Goal: Task Accomplishment & Management: Manage account settings

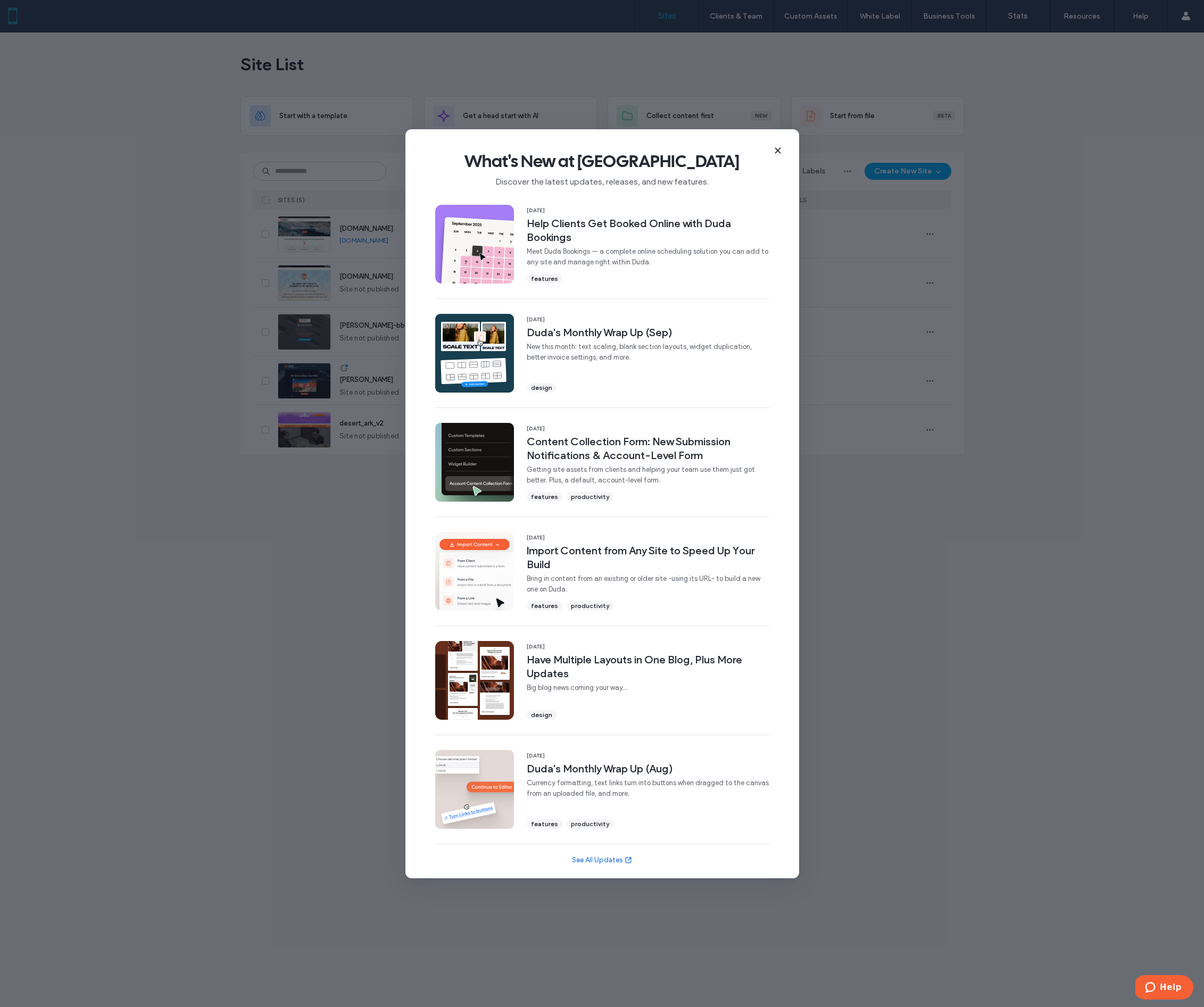
click at [777, 150] on use at bounding box center [777, 150] width 5 height 5
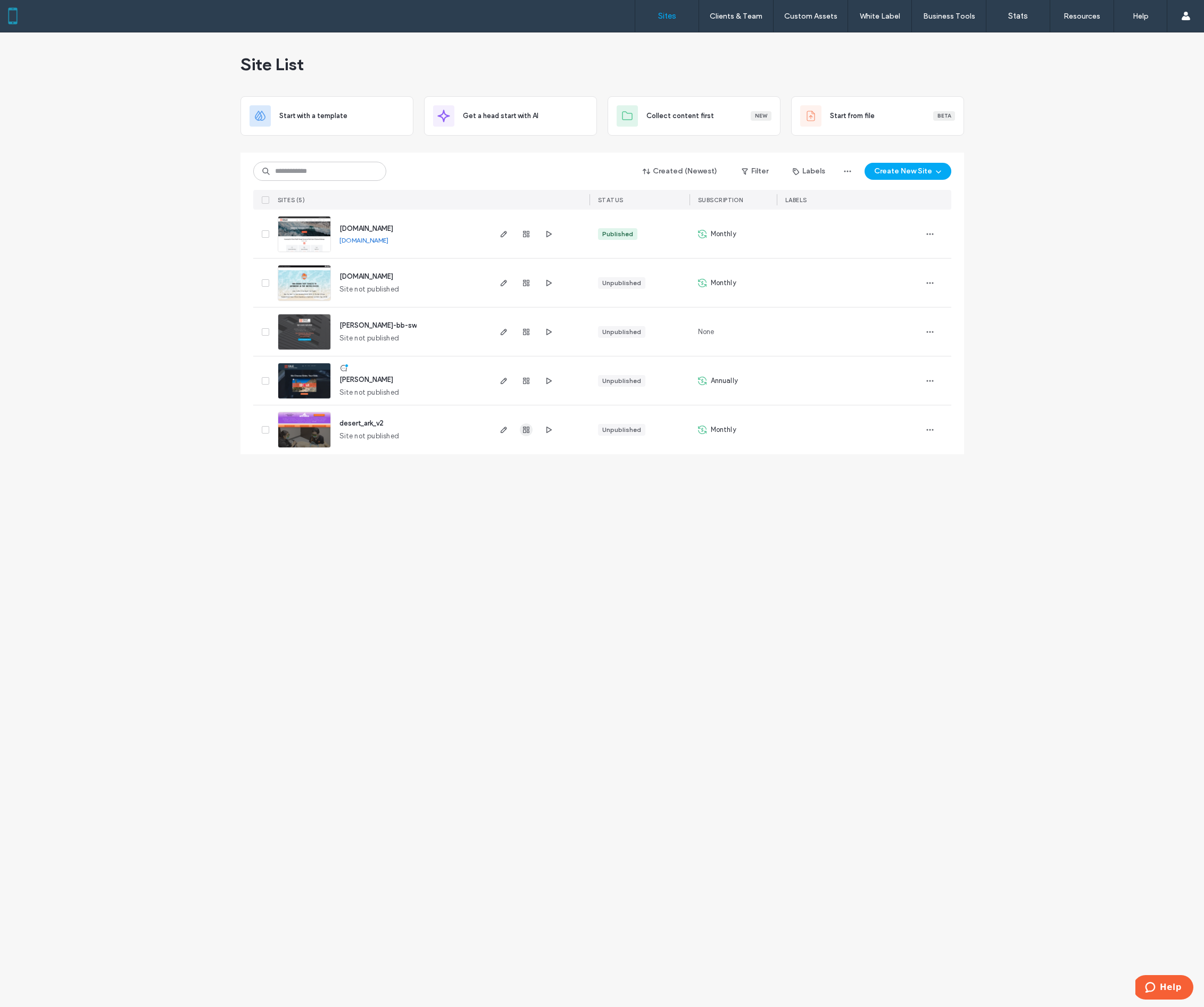
click at [528, 430] on use "button" at bounding box center [526, 430] width 6 height 6
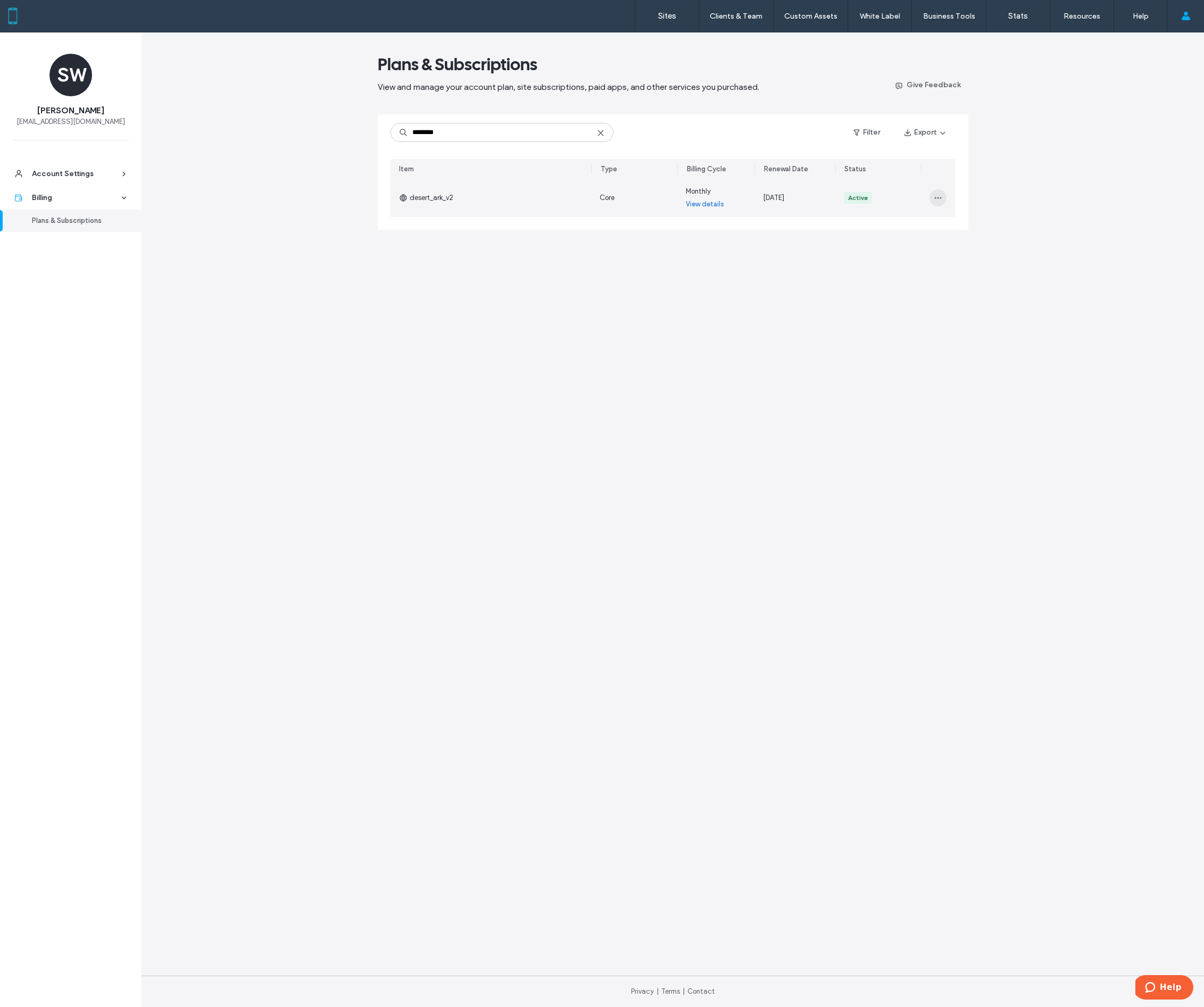
click at [940, 199] on icon "button" at bounding box center [937, 197] width 9 height 9
click at [949, 245] on span "Turn Off Auto Renew" at bounding box center [971, 245] width 64 height 11
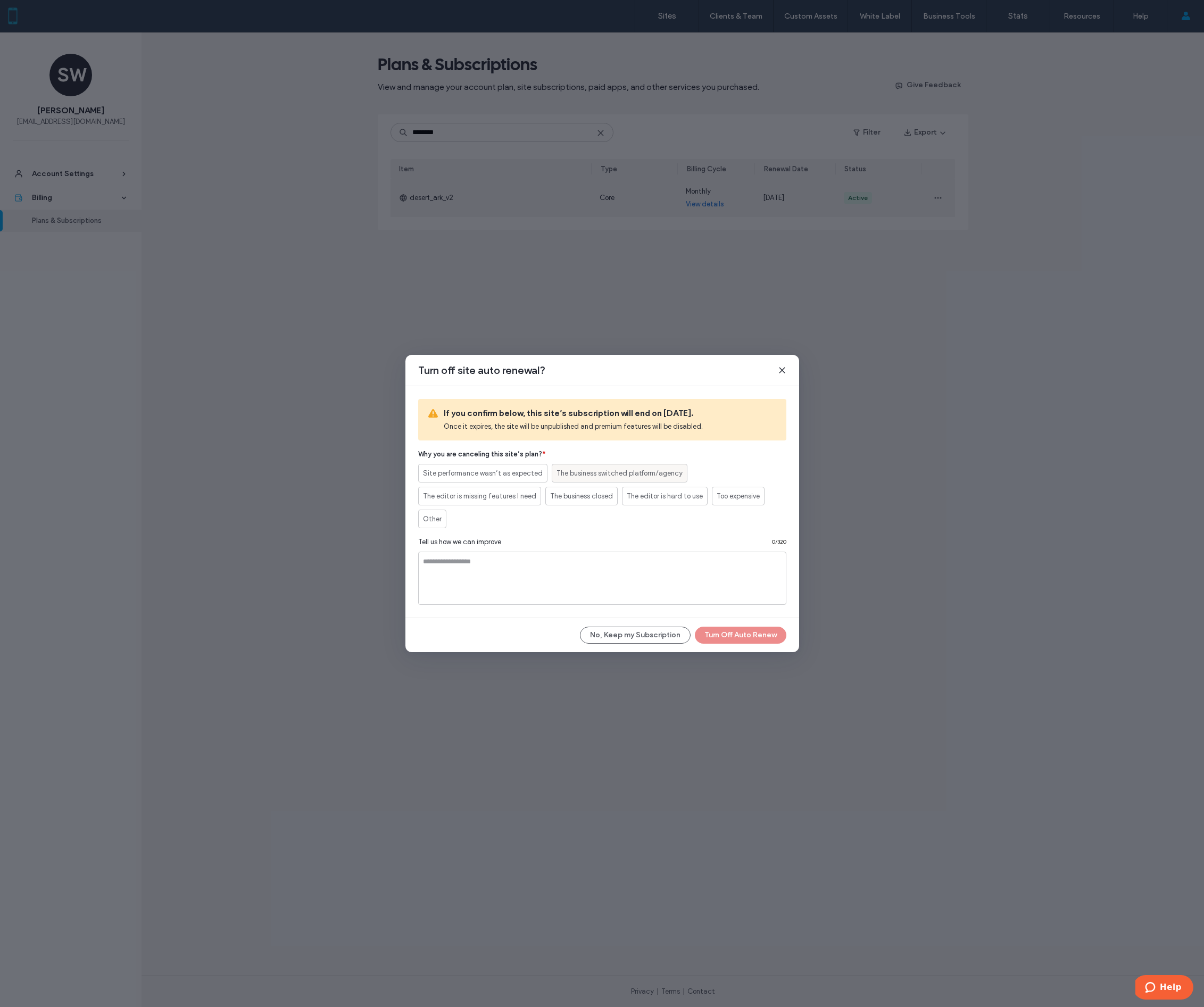
click at [595, 478] on span "The business switched platform/agency" at bounding box center [619, 473] width 126 height 11
click at [730, 636] on button "Turn Off Auto Renew" at bounding box center [740, 635] width 92 height 17
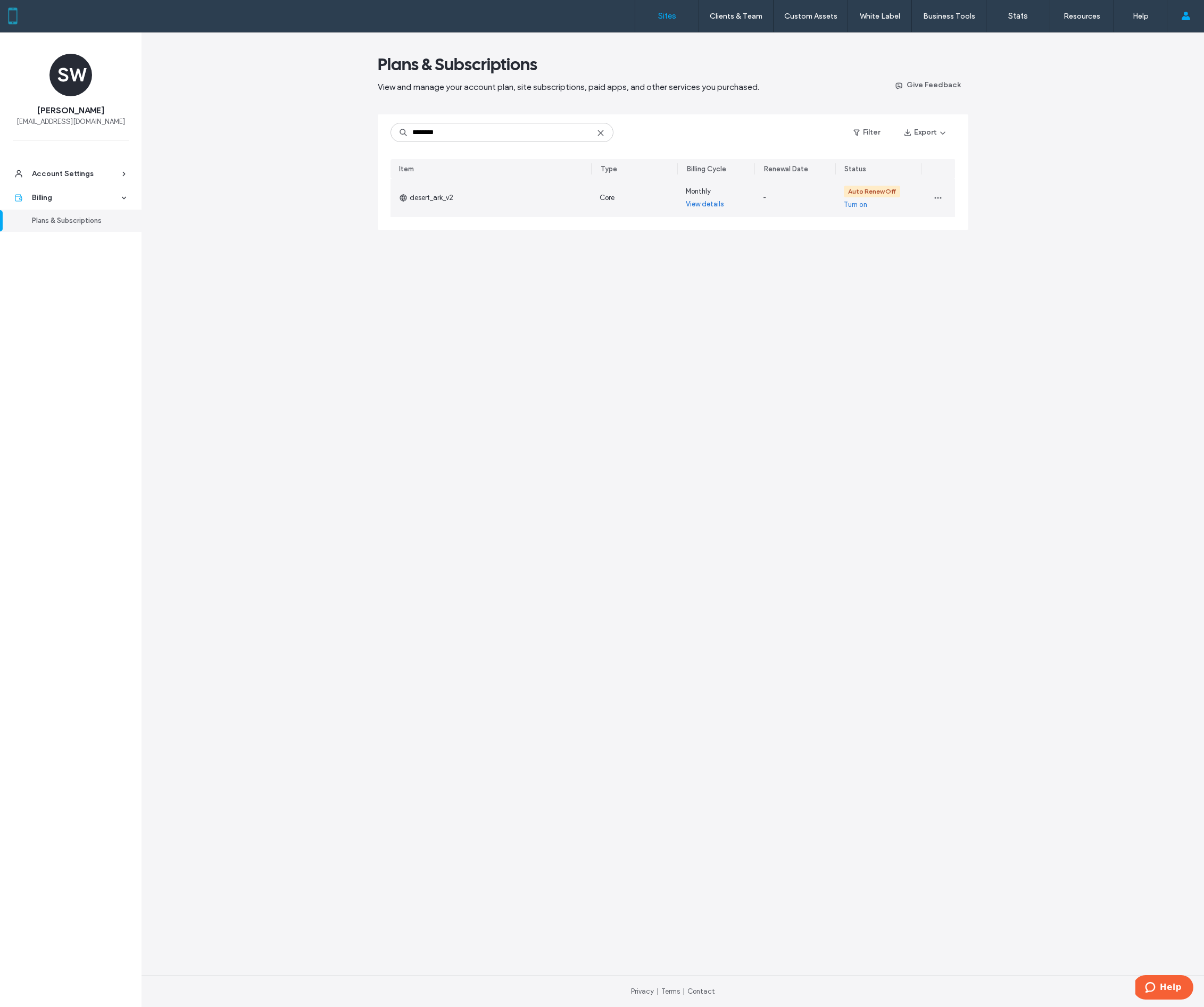
click at [663, 13] on label "Sites" at bounding box center [667, 16] width 18 height 10
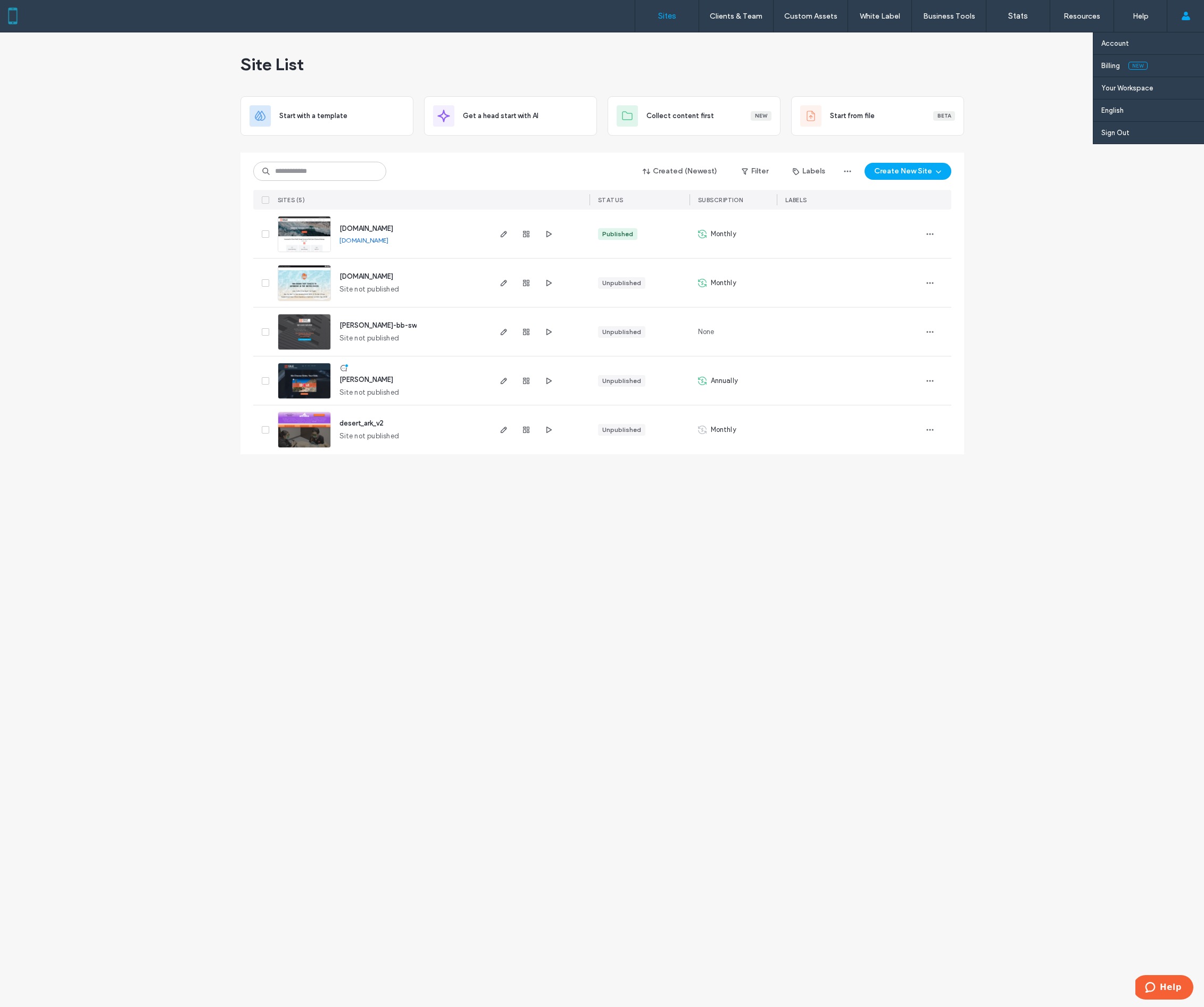
click at [1188, 12] on icon at bounding box center [1186, 15] width 9 height 9
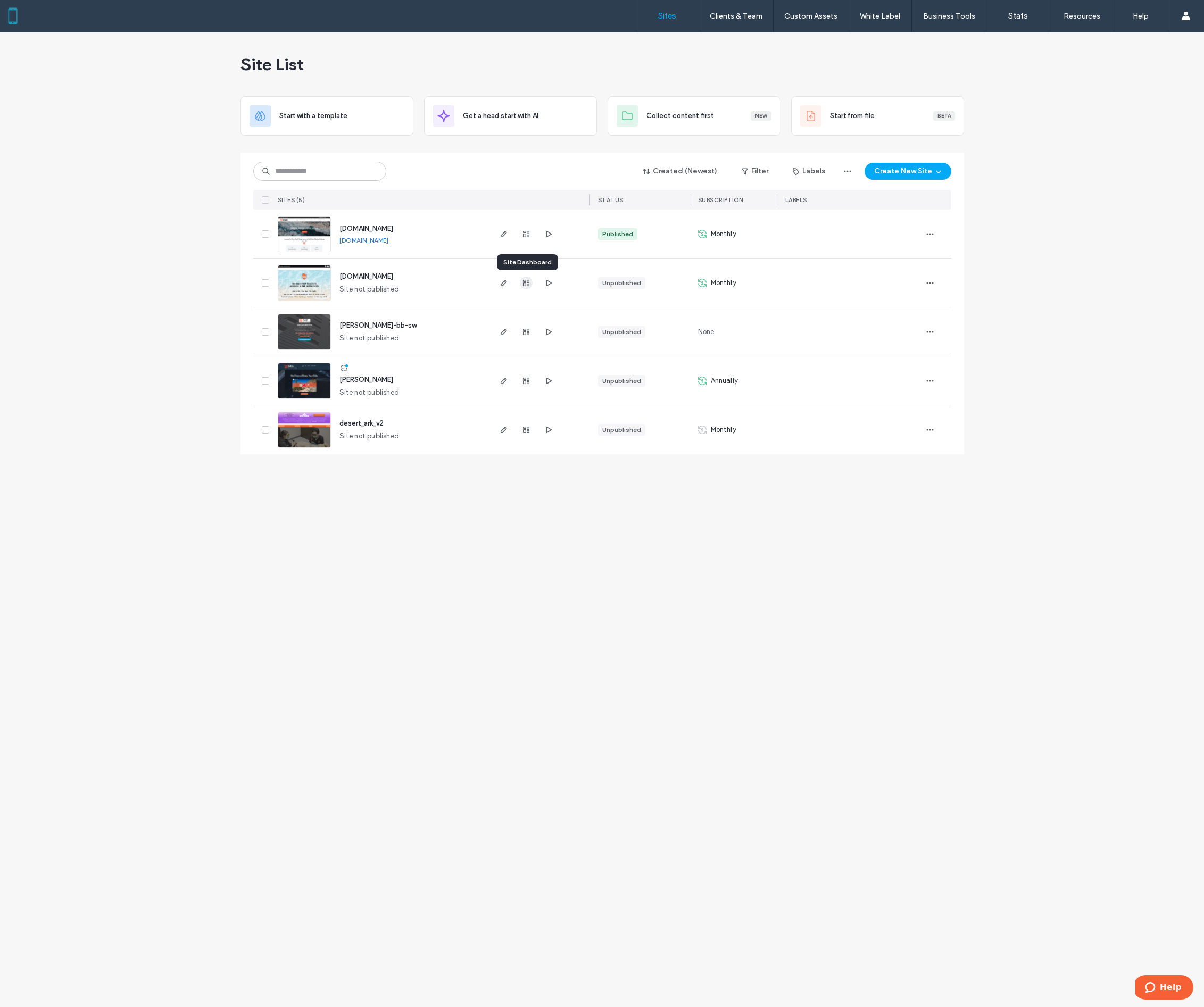
click at [524, 282] on use "button" at bounding box center [526, 283] width 6 height 6
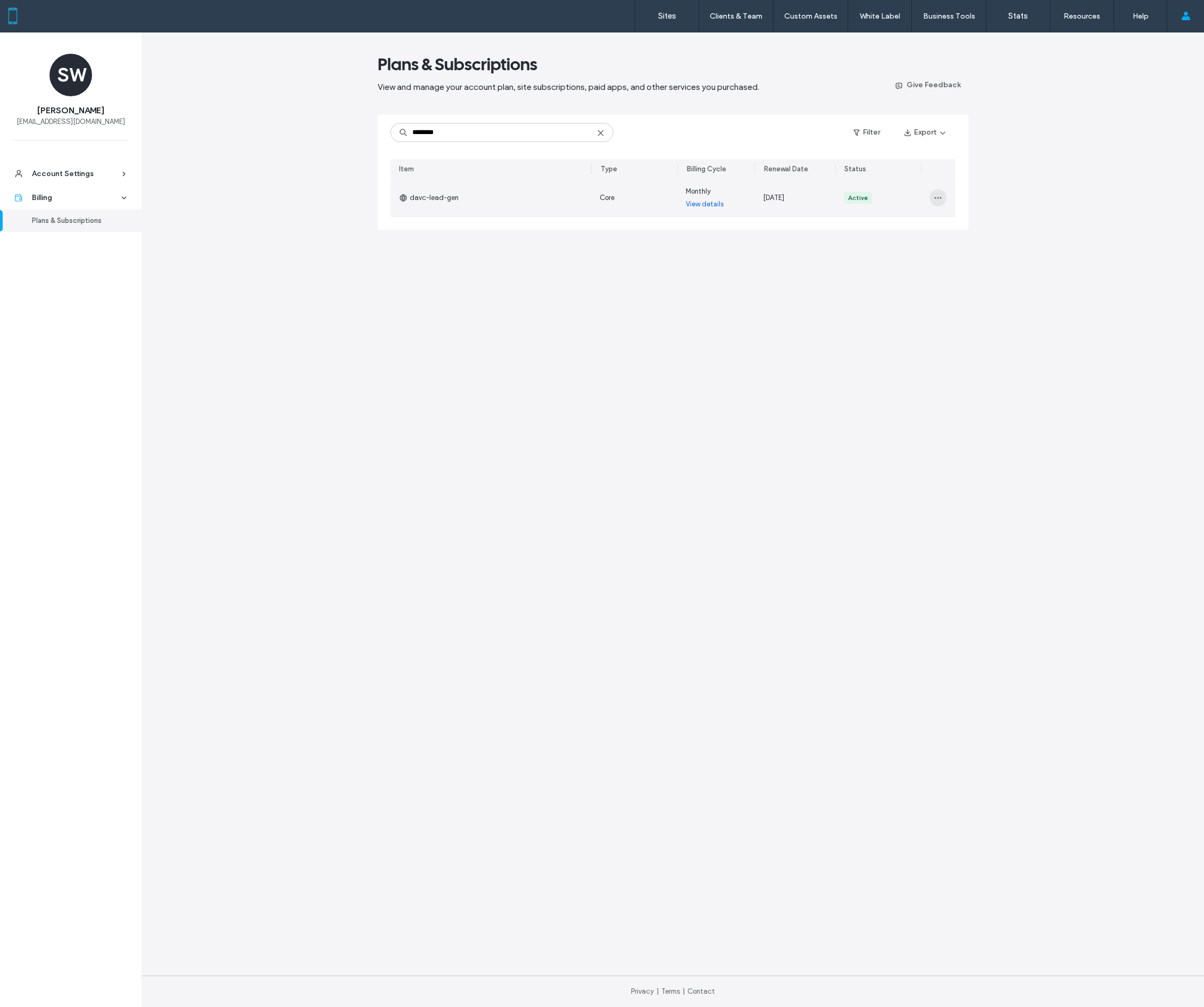
click at [933, 195] on span "button" at bounding box center [938, 198] width 17 height 17
click at [947, 242] on span "Turn Off Auto Renew" at bounding box center [971, 245] width 64 height 11
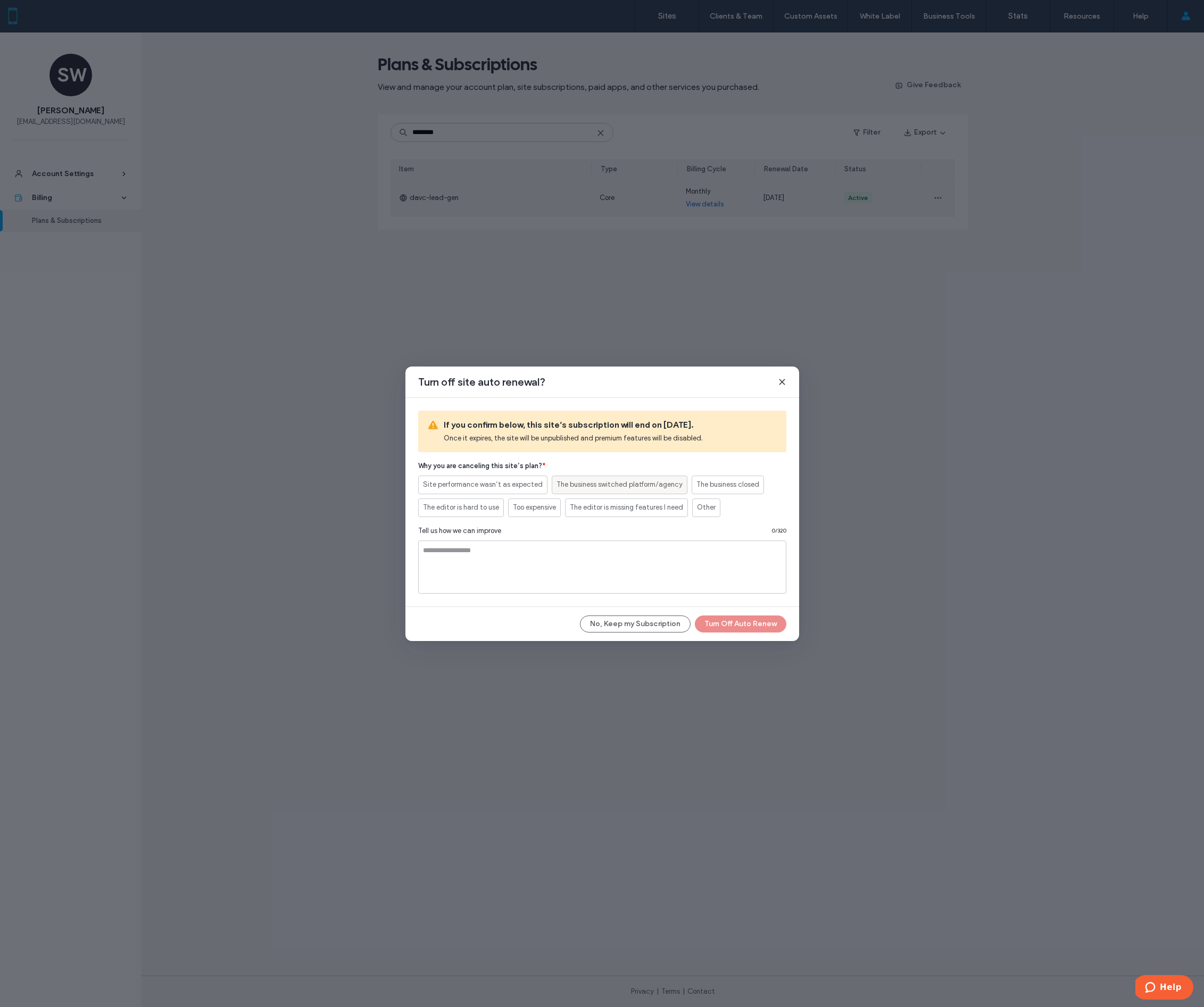
click at [666, 487] on span "The business switched platform/agency" at bounding box center [619, 485] width 126 height 11
click at [730, 625] on button "Turn Off Auto Renew" at bounding box center [740, 624] width 92 height 17
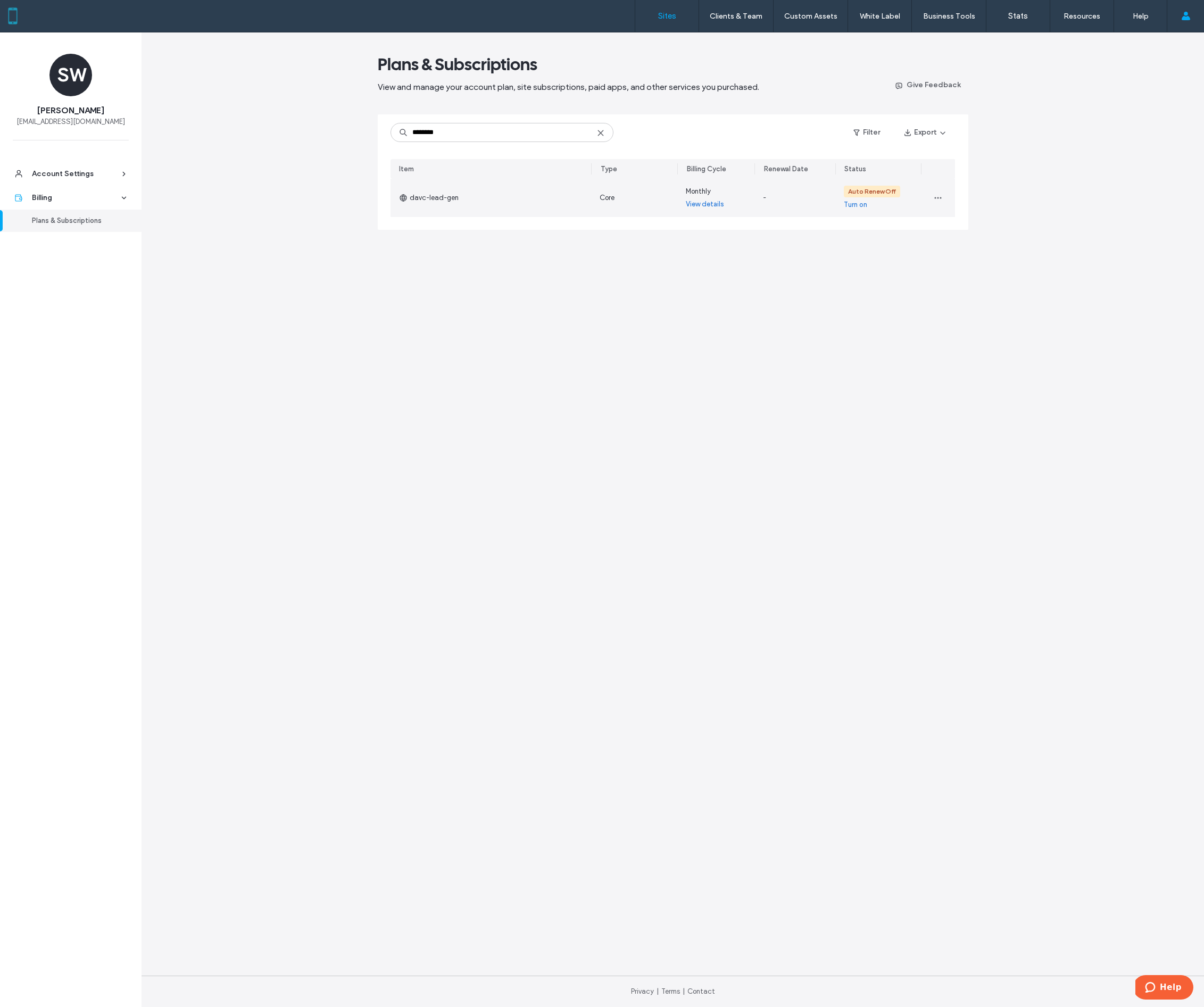
click at [669, 23] on link "Sites" at bounding box center [667, 16] width 64 height 32
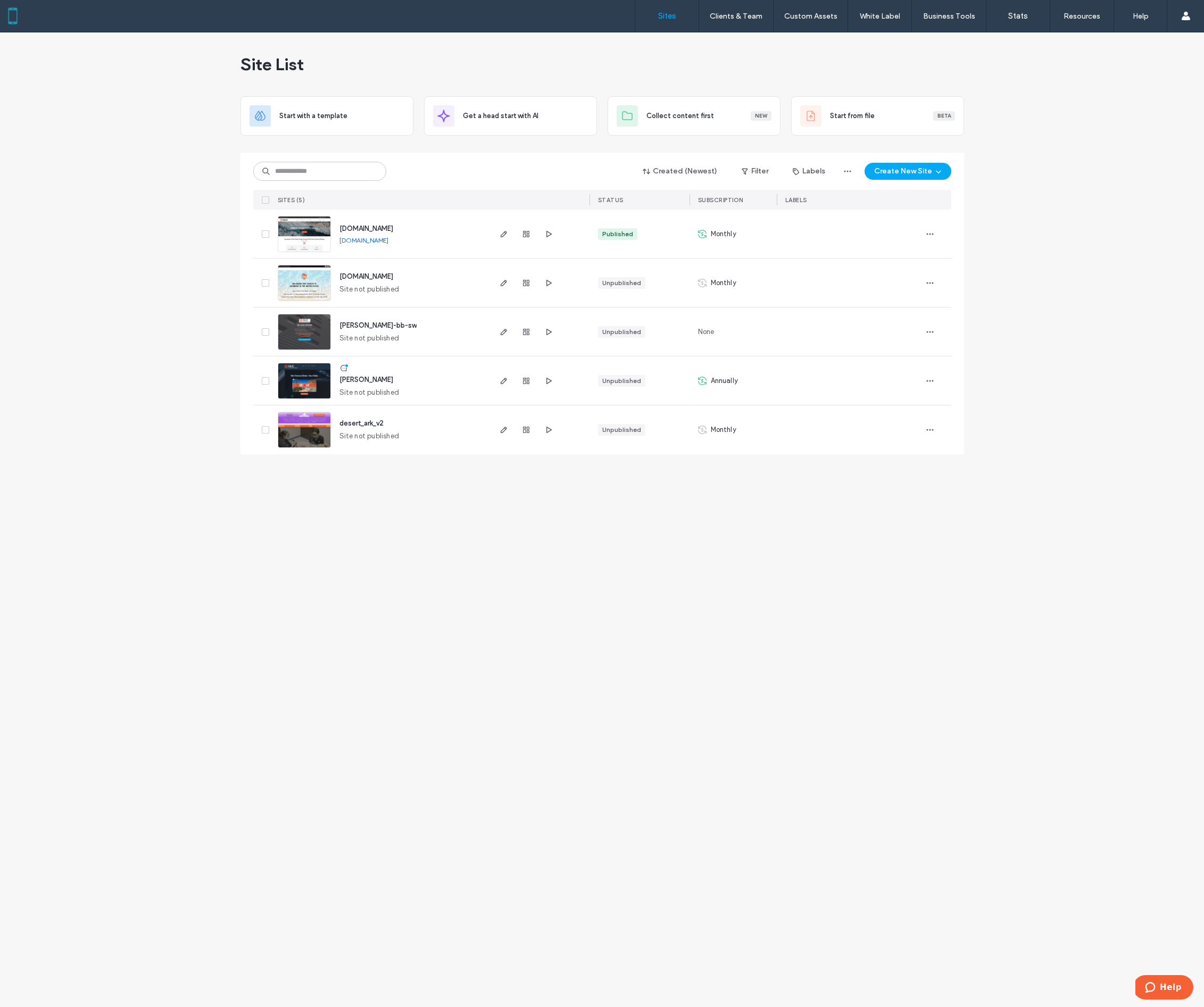
drag, startPoint x: 711, startPoint y: 555, endPoint x: 700, endPoint y: 563, distance: 13.6
click at [711, 555] on div "Site List Start with a template Get a head start with AI Collect content first …" at bounding box center [602, 520] width 1204 height 974
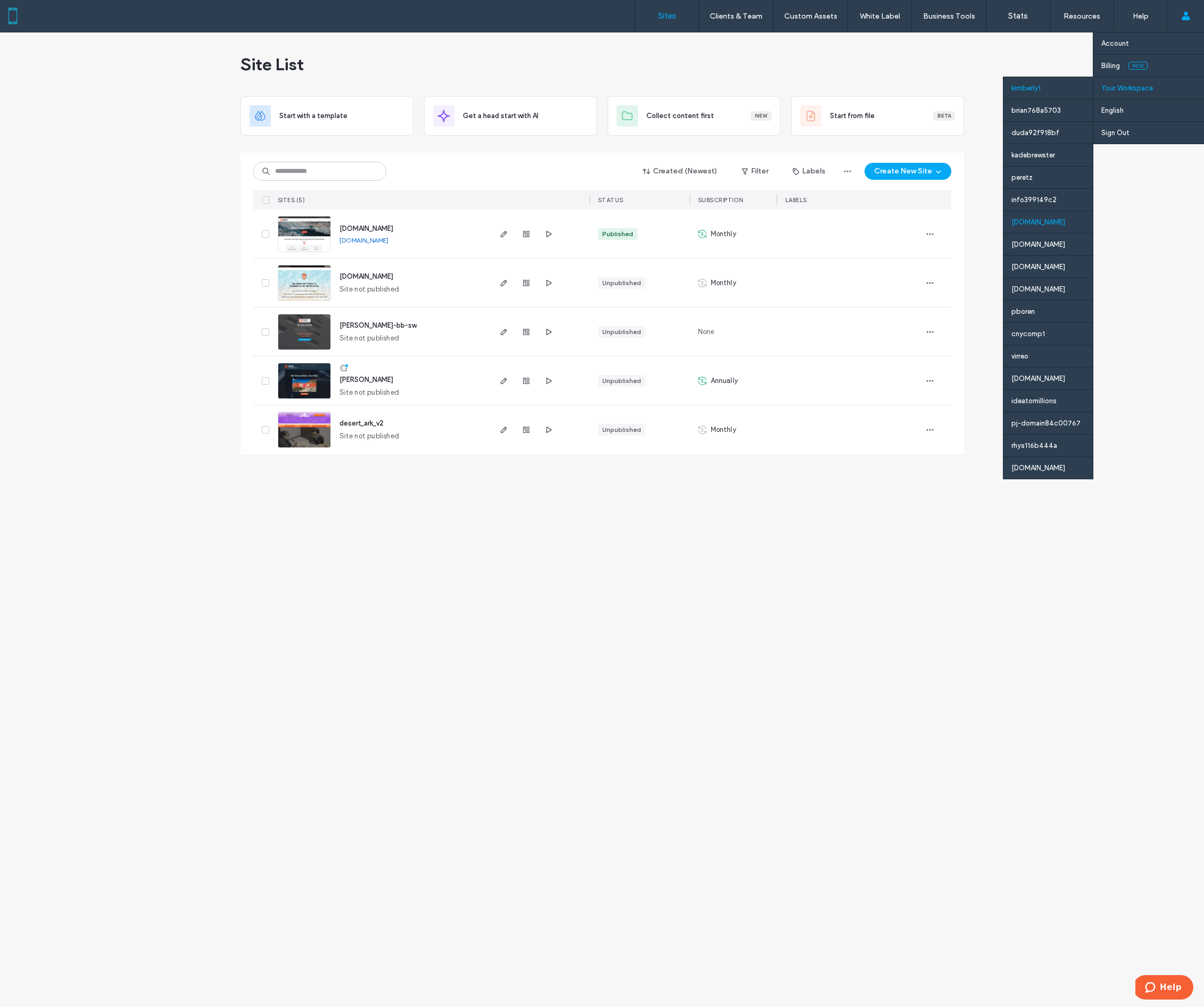
click at [1025, 216] on div "[DOMAIN_NAME]" at bounding box center [1048, 221] width 89 height 22
